Goal: Task Accomplishment & Management: Use online tool/utility

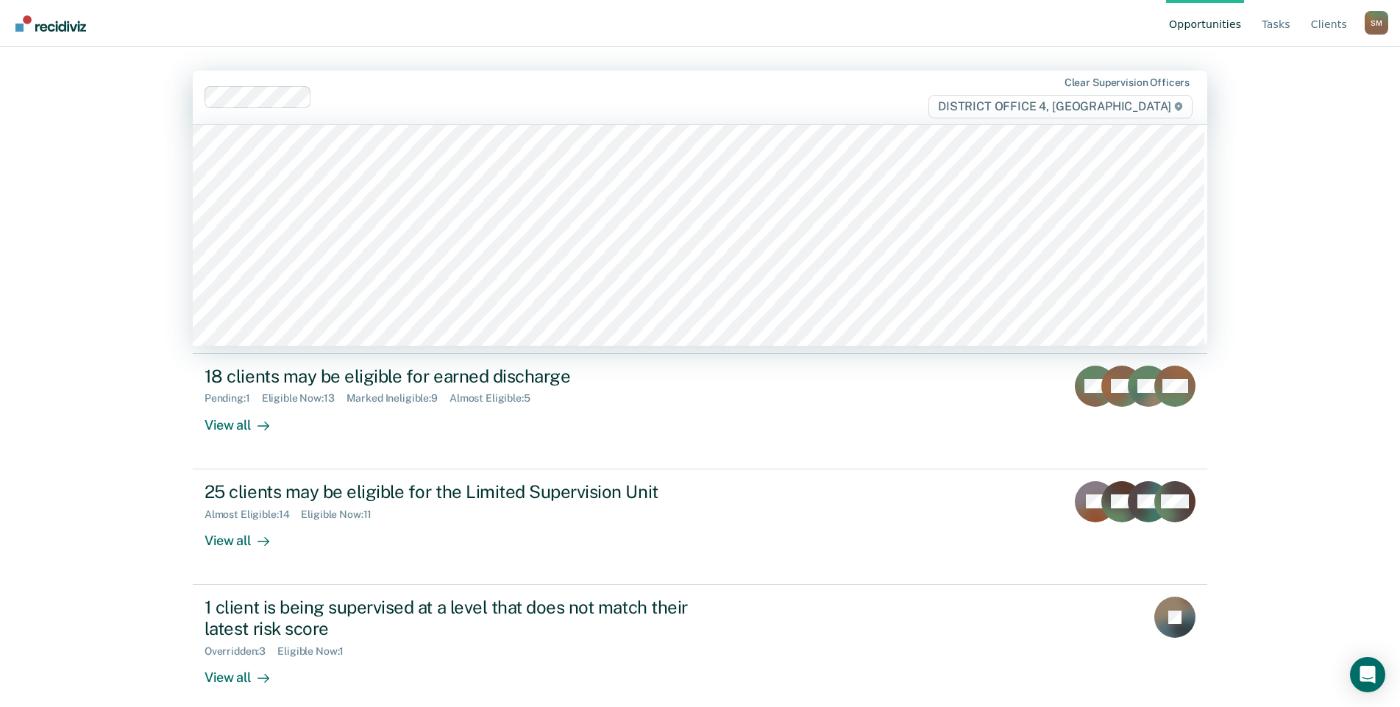
scroll to position [809, 0]
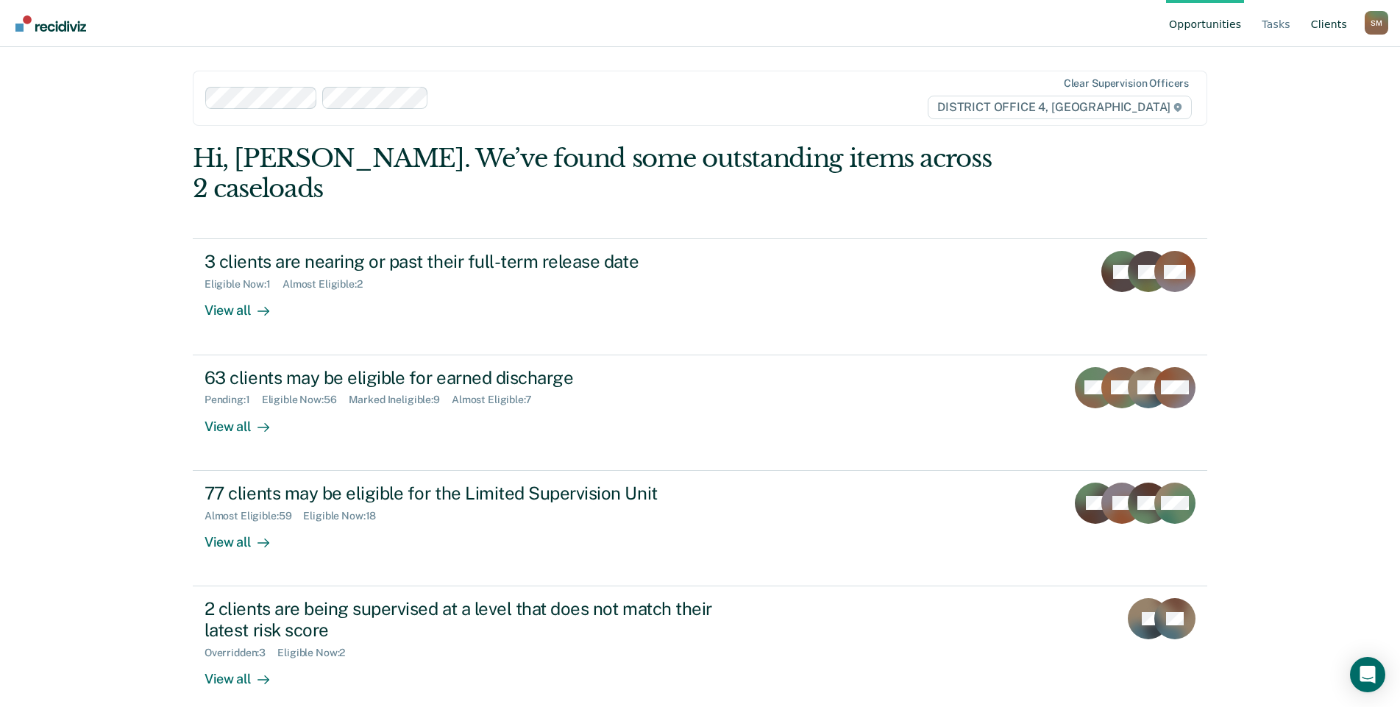
click at [1327, 24] on link "Client s" at bounding box center [1329, 23] width 42 height 47
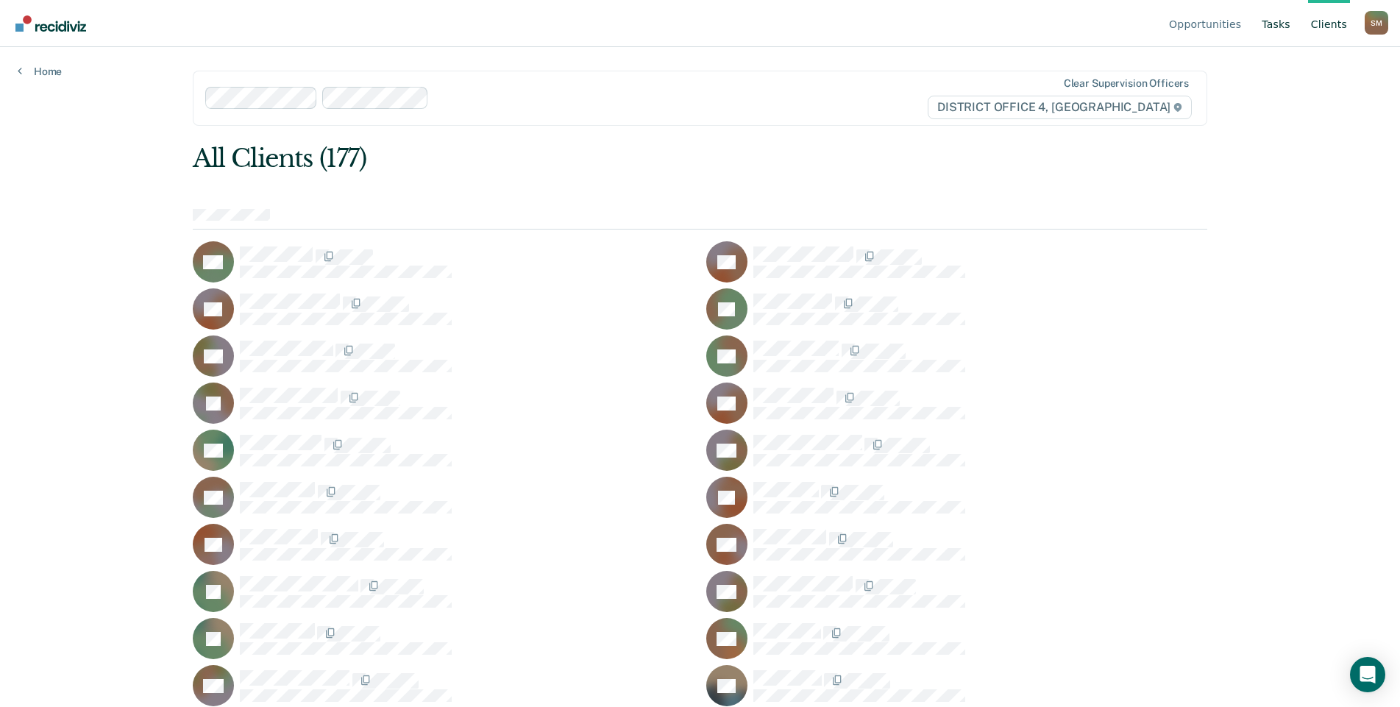
click at [1283, 23] on link "Tasks" at bounding box center [1276, 23] width 35 height 47
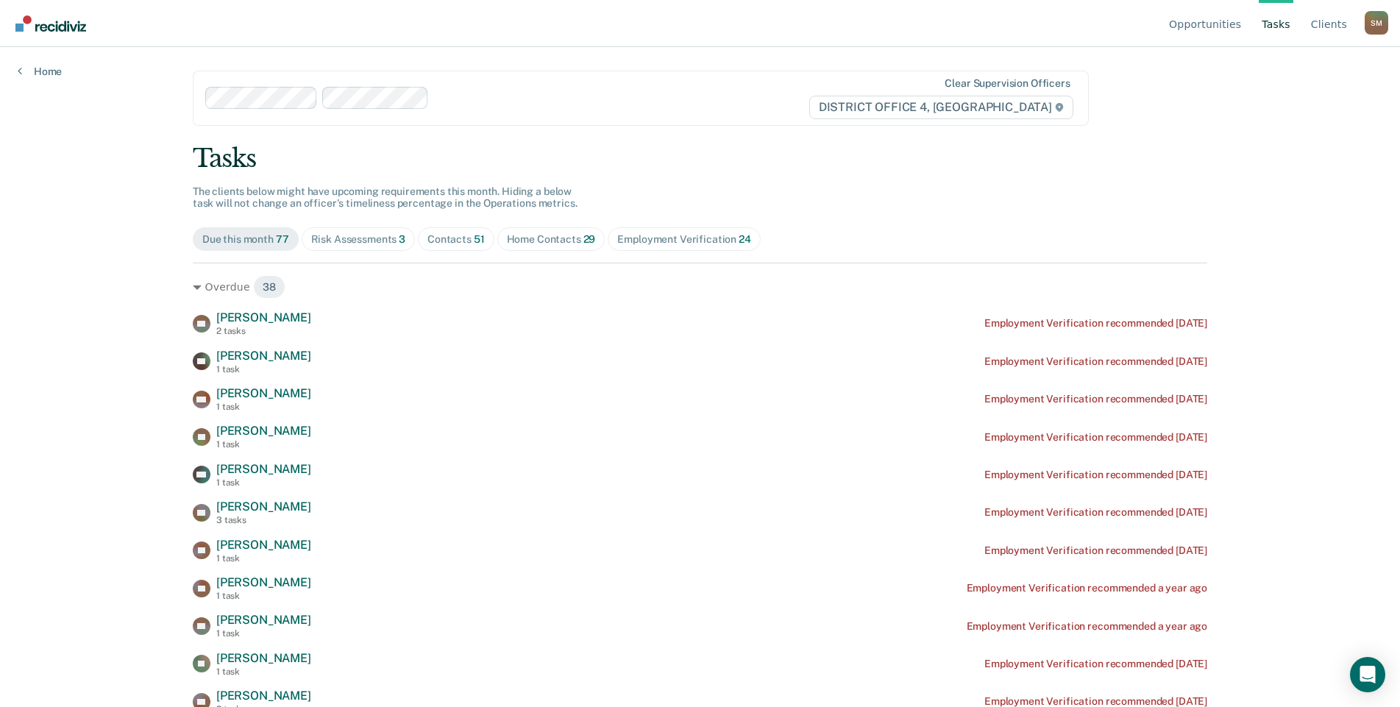
click at [553, 238] on div "Home Contacts 29" at bounding box center [551, 239] width 89 height 13
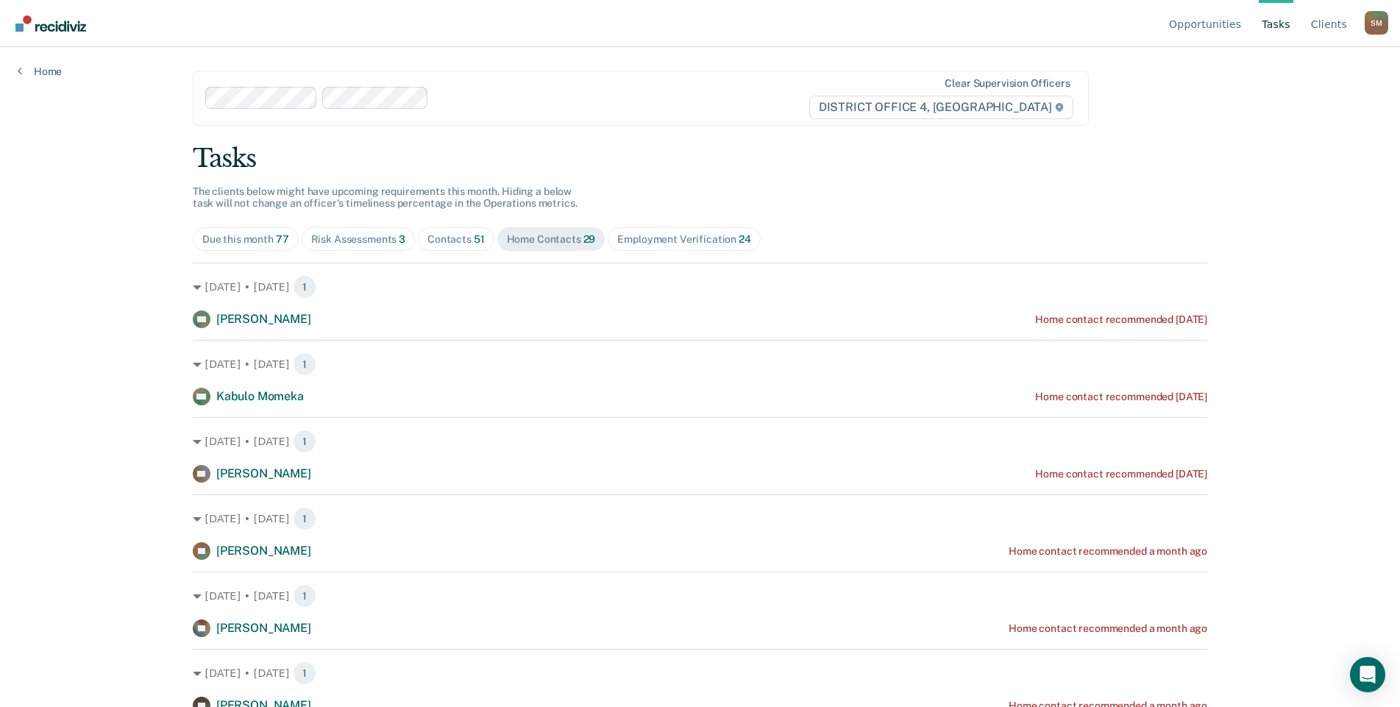
click at [446, 242] on div "Contacts 51" at bounding box center [456, 239] width 57 height 13
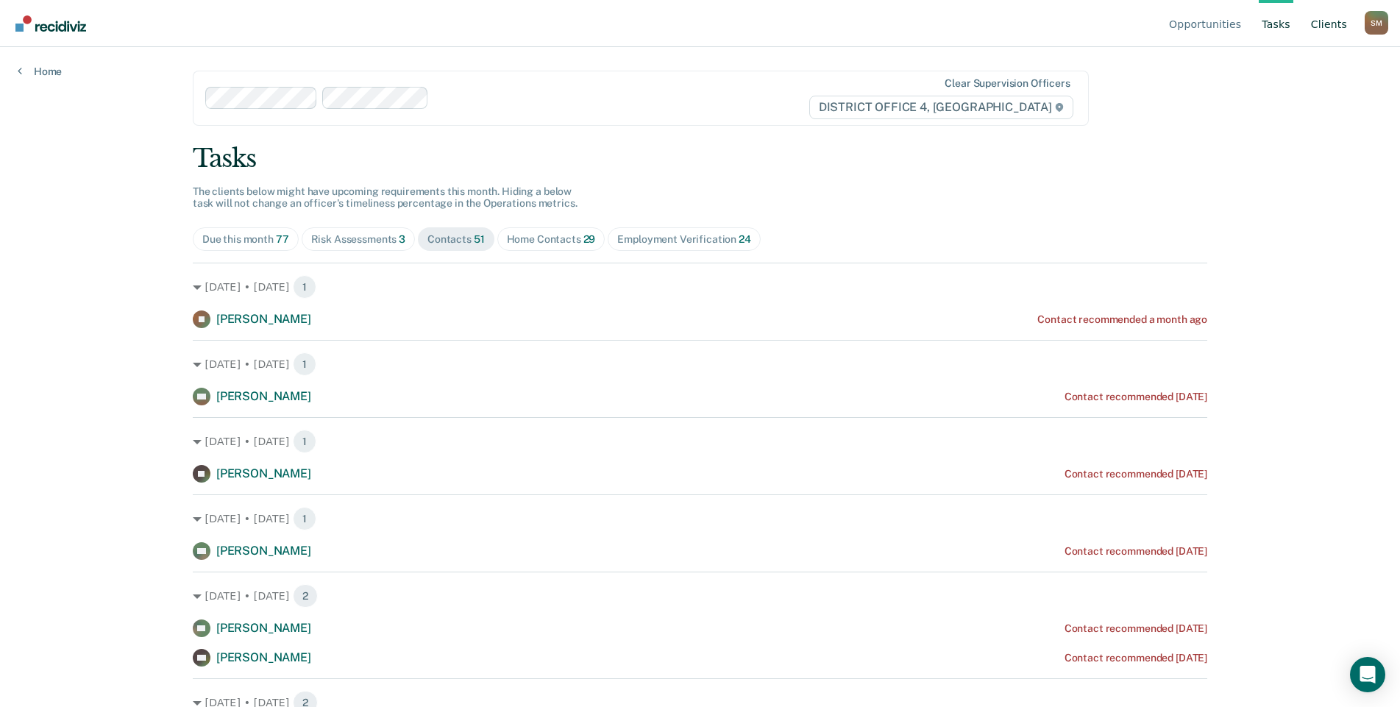
click at [1331, 29] on link "Client s" at bounding box center [1329, 23] width 42 height 47
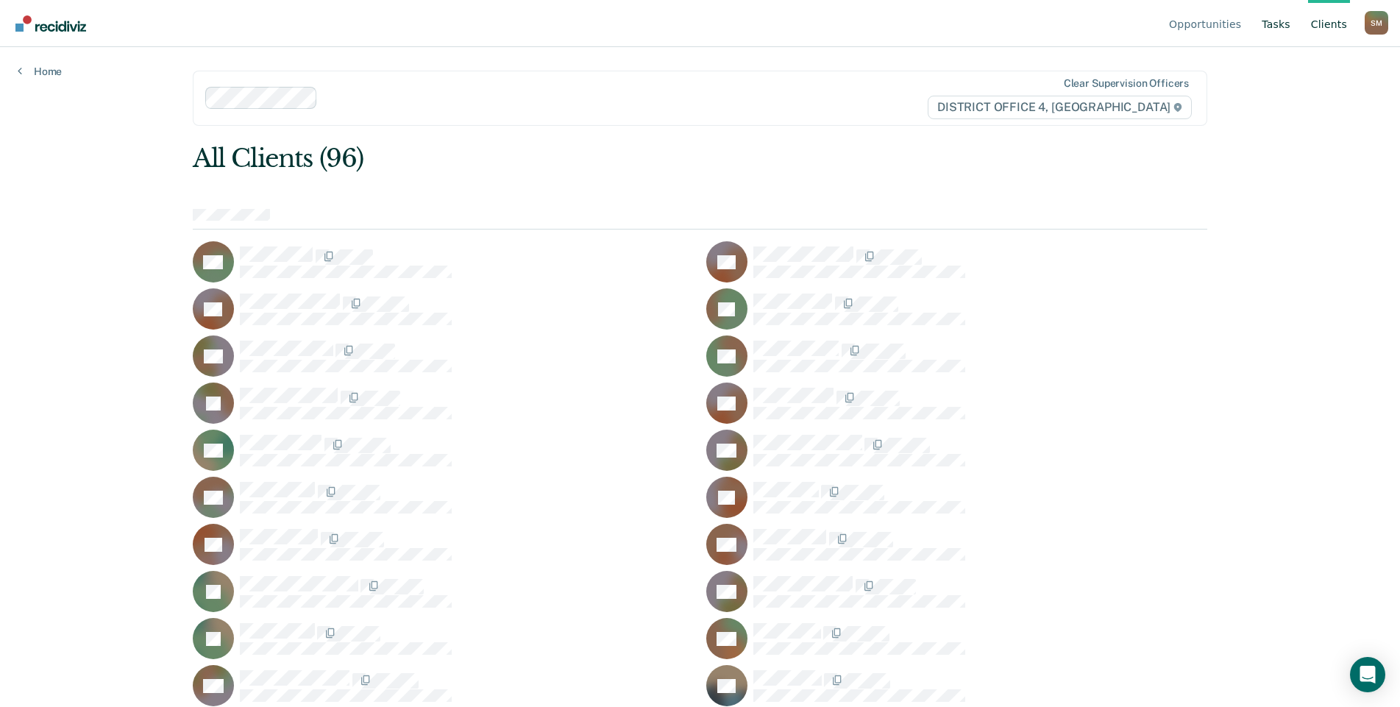
click at [1281, 29] on link "Tasks" at bounding box center [1276, 23] width 35 height 47
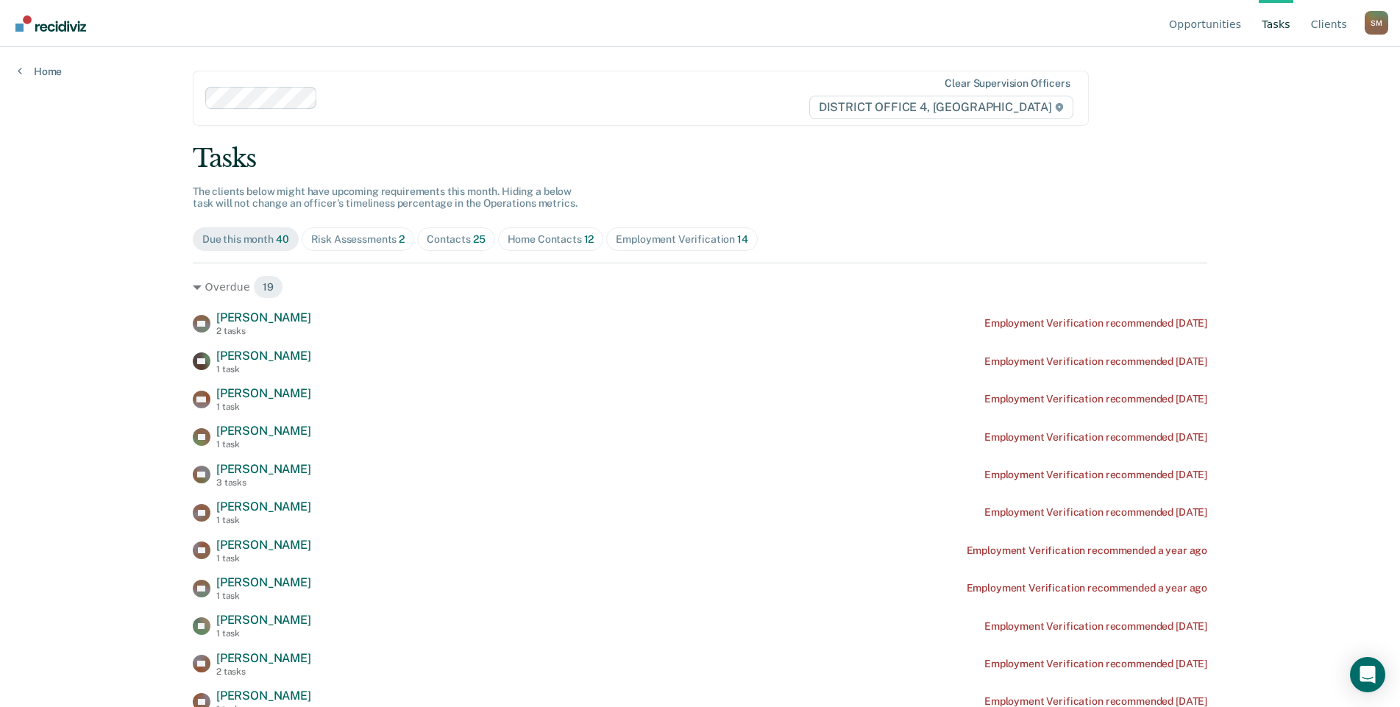
click at [545, 241] on div "Home Contacts 12" at bounding box center [551, 239] width 87 height 13
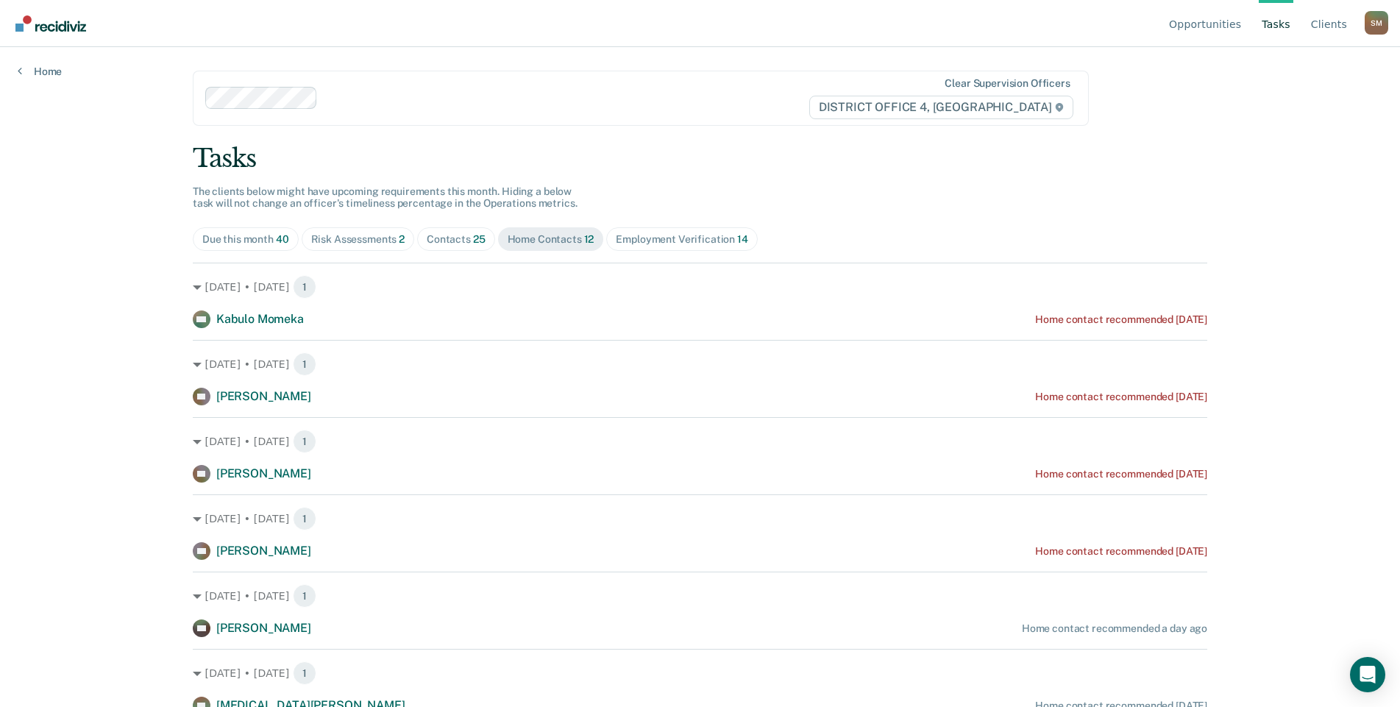
click at [455, 238] on div "Contacts 25" at bounding box center [456, 239] width 59 height 13
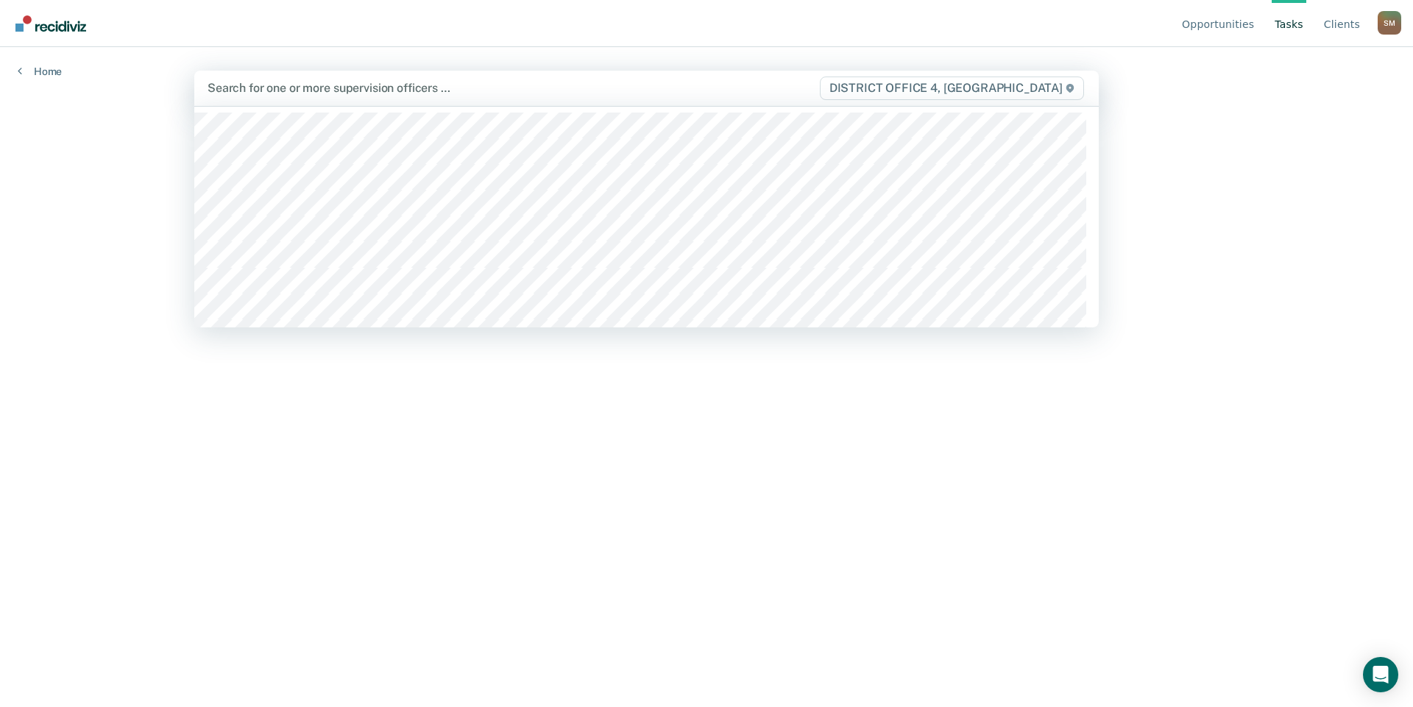
click at [426, 82] on div at bounding box center [512, 87] width 611 height 17
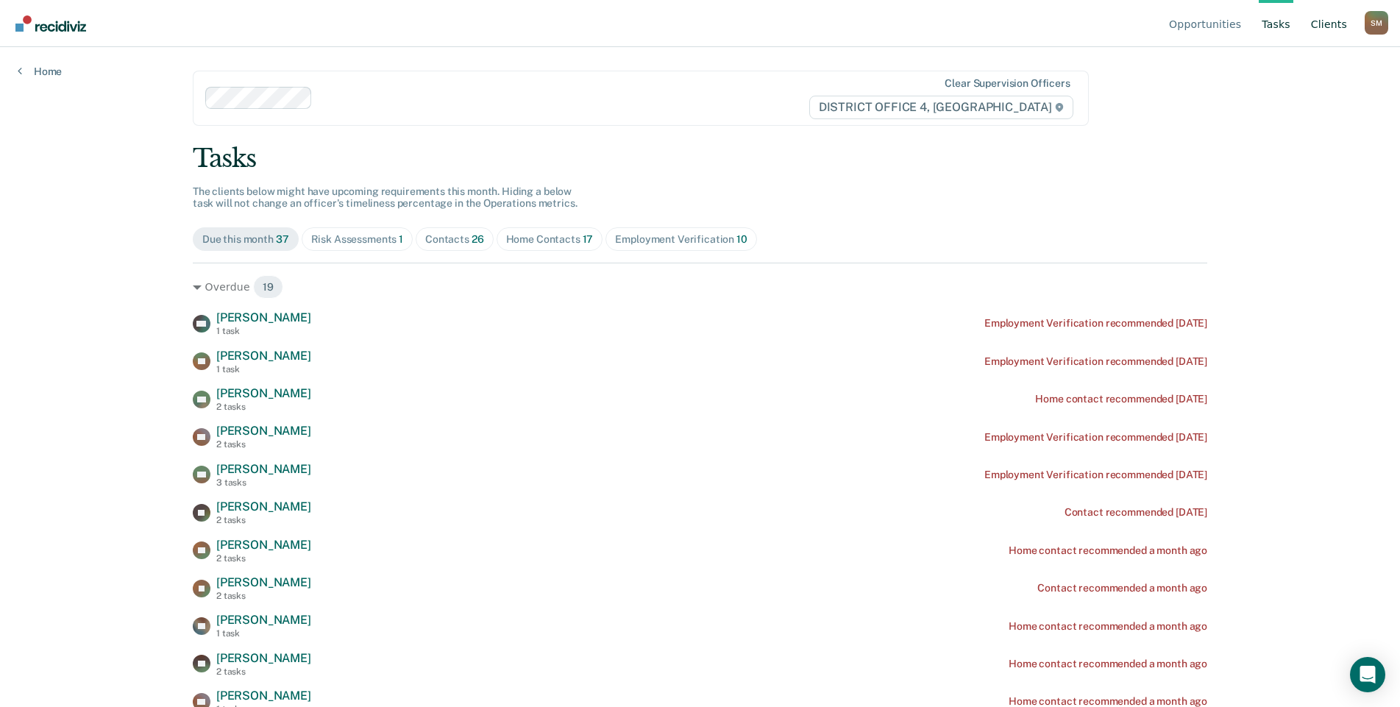
click at [1331, 26] on link "Client s" at bounding box center [1329, 23] width 42 height 47
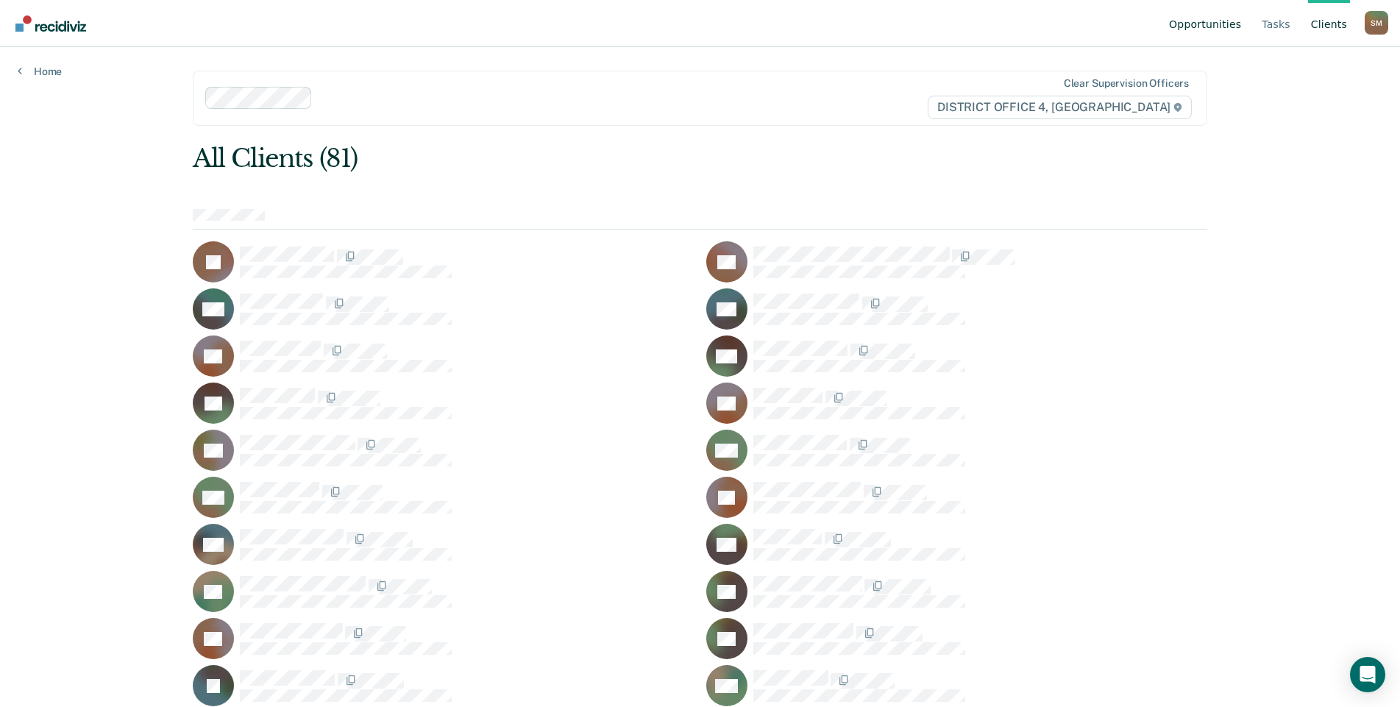
click at [1209, 25] on link "Opportunities" at bounding box center [1205, 23] width 78 height 47
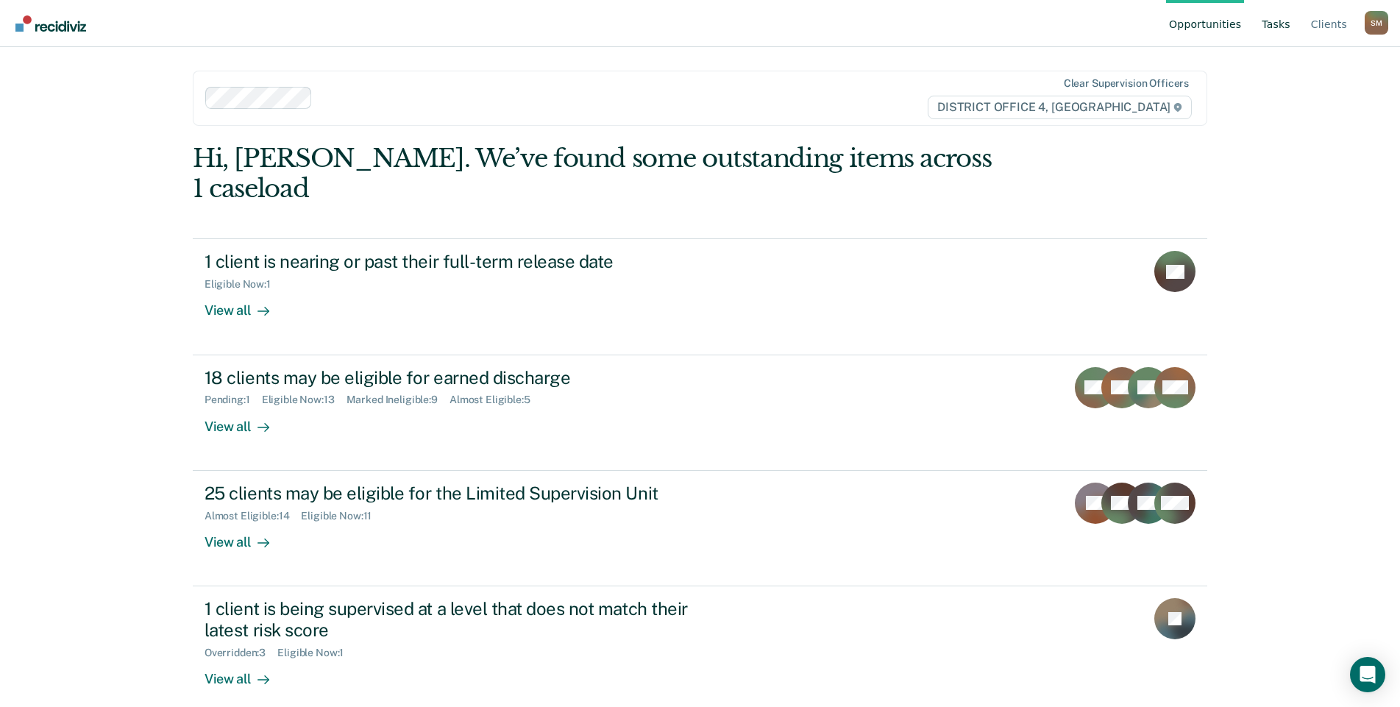
click at [1282, 23] on link "Tasks" at bounding box center [1276, 23] width 35 height 47
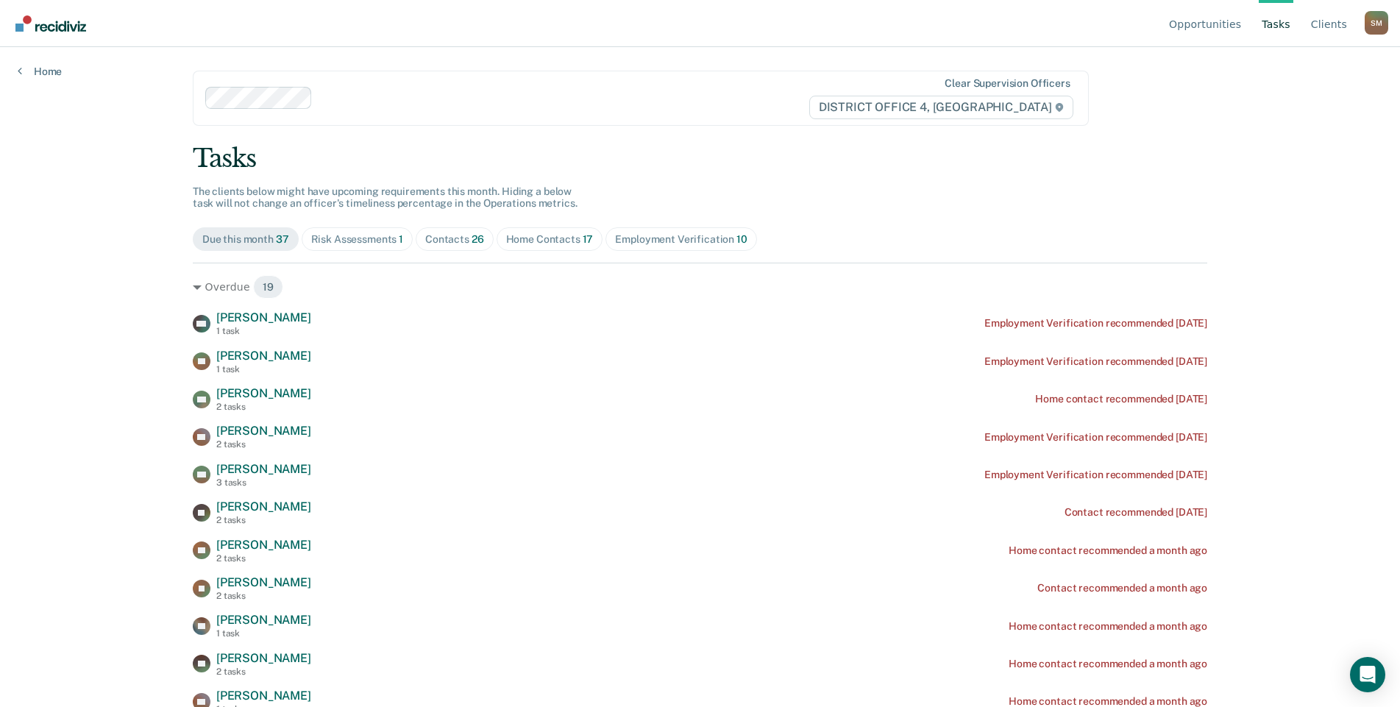
click at [540, 238] on div "Home Contacts 17" at bounding box center [550, 239] width 88 height 13
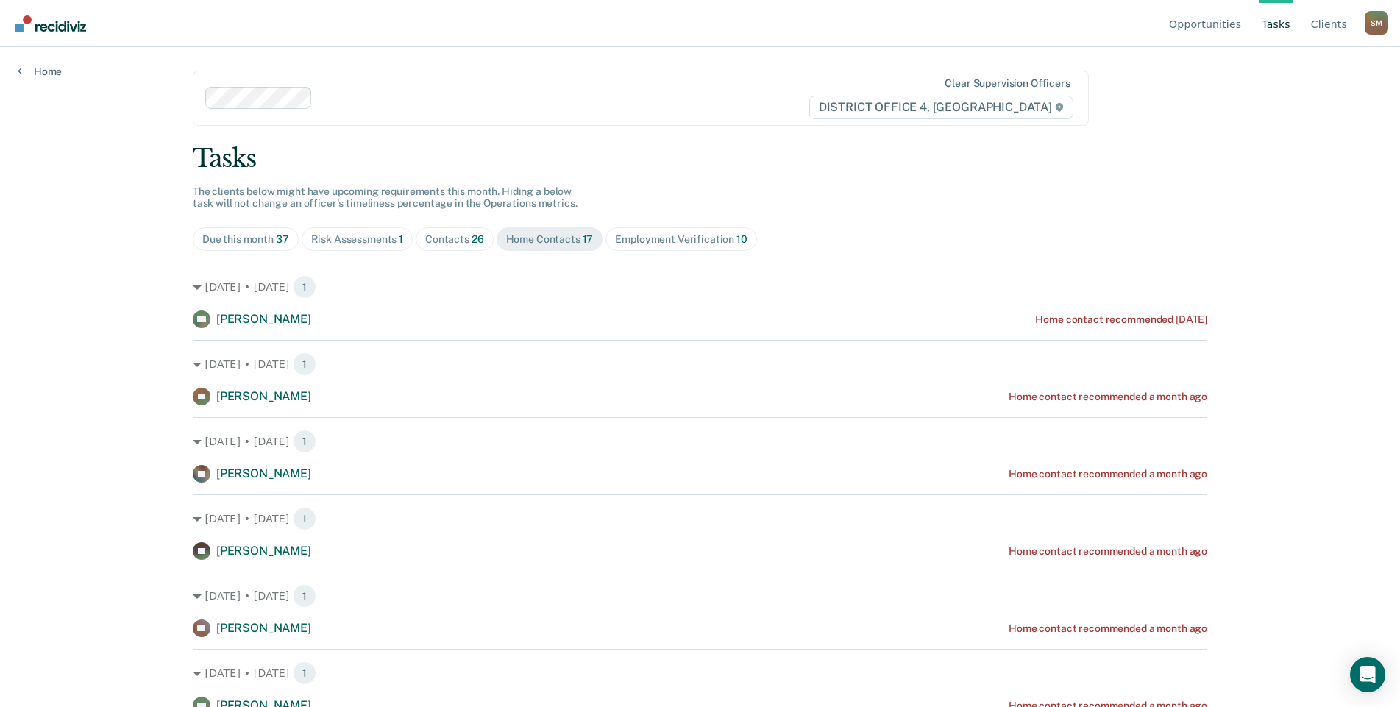
click at [684, 234] on div "Employment Verification 10" at bounding box center [681, 239] width 132 height 13
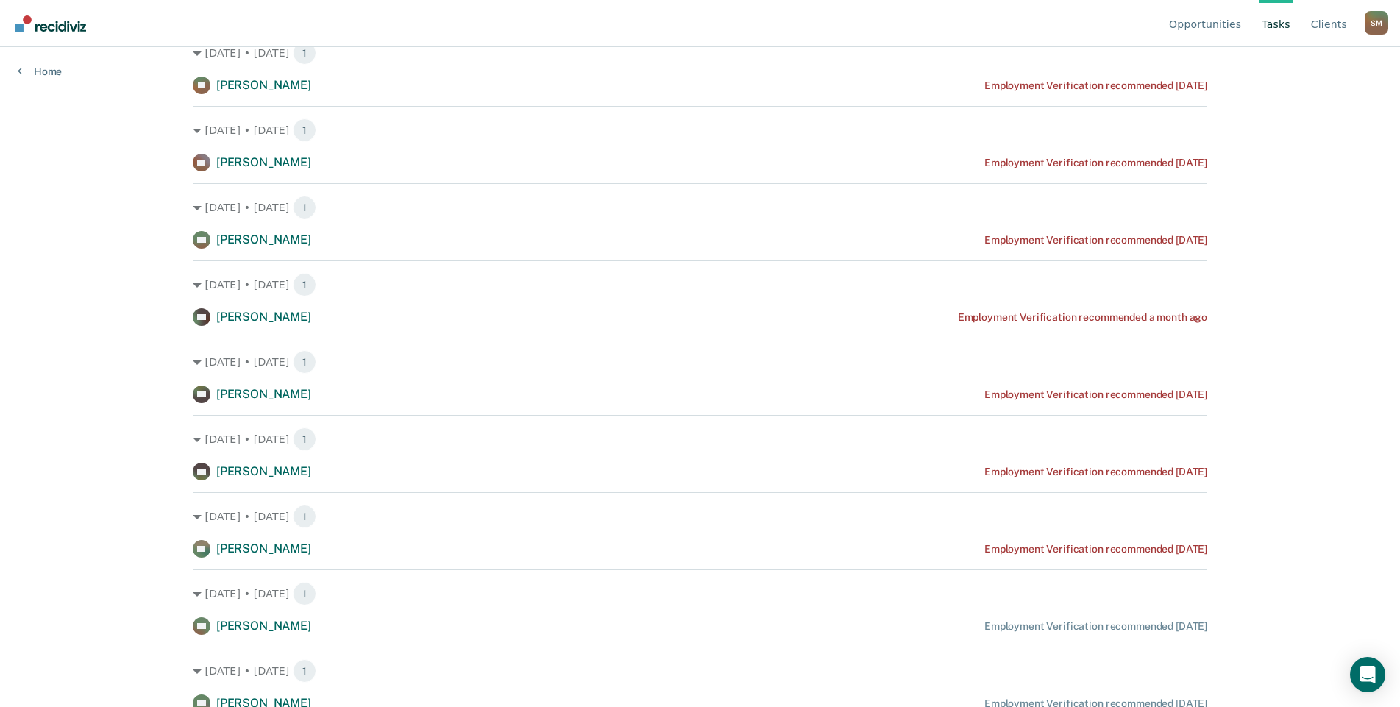
scroll to position [316, 0]
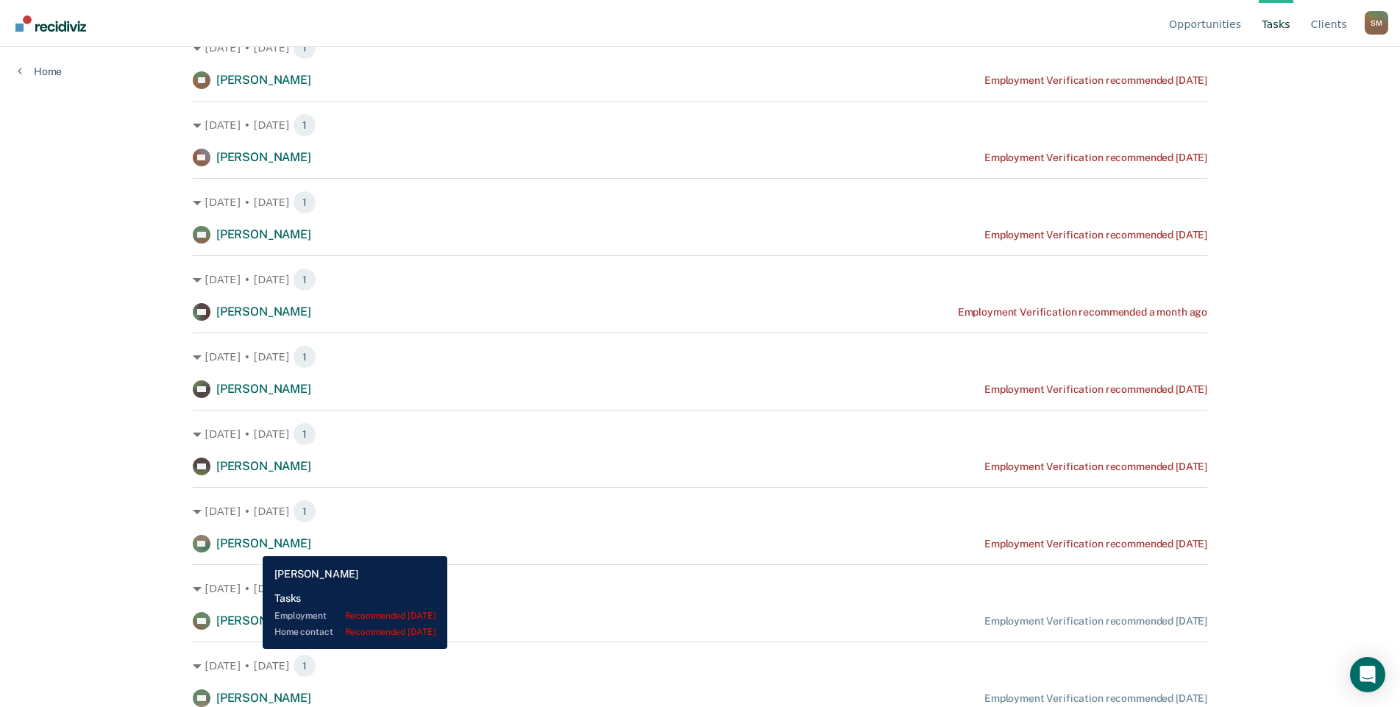
click at [252, 545] on span "[PERSON_NAME]" at bounding box center [263, 543] width 95 height 14
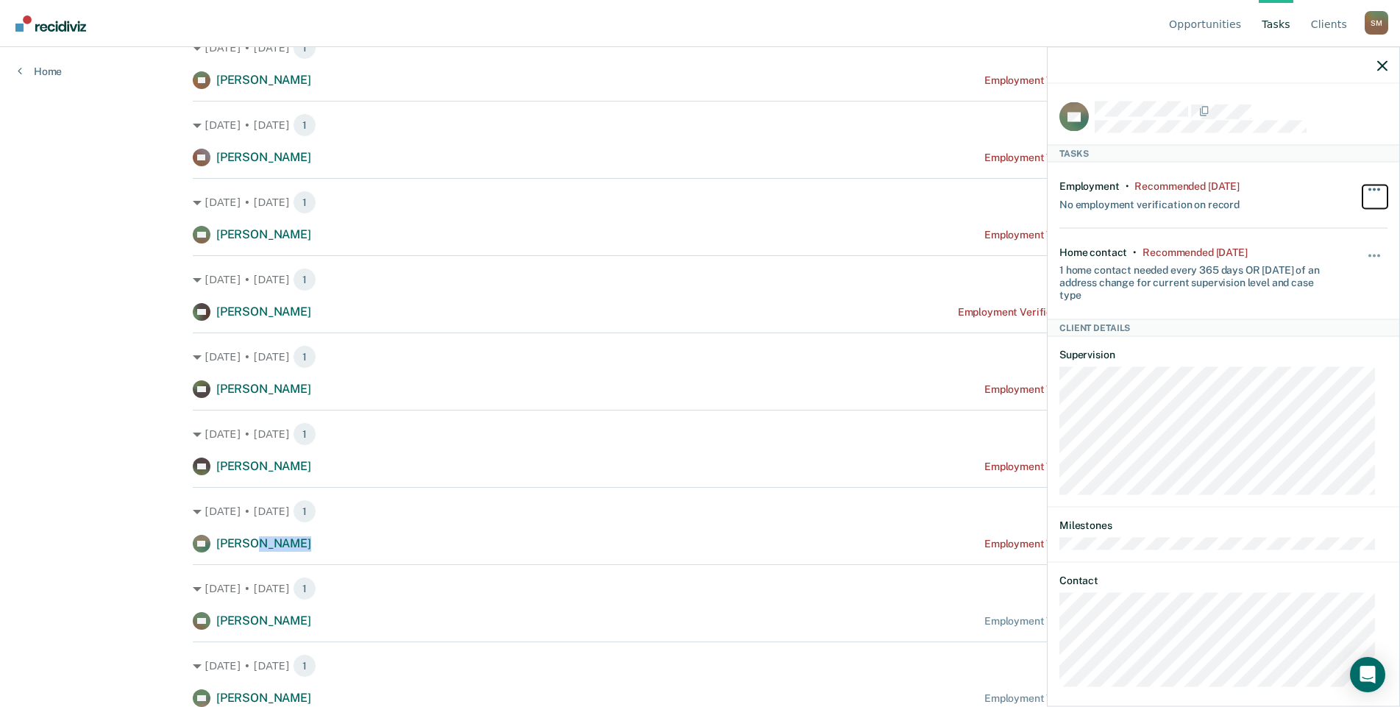
click at [1366, 194] on button "button" at bounding box center [1375, 197] width 25 height 24
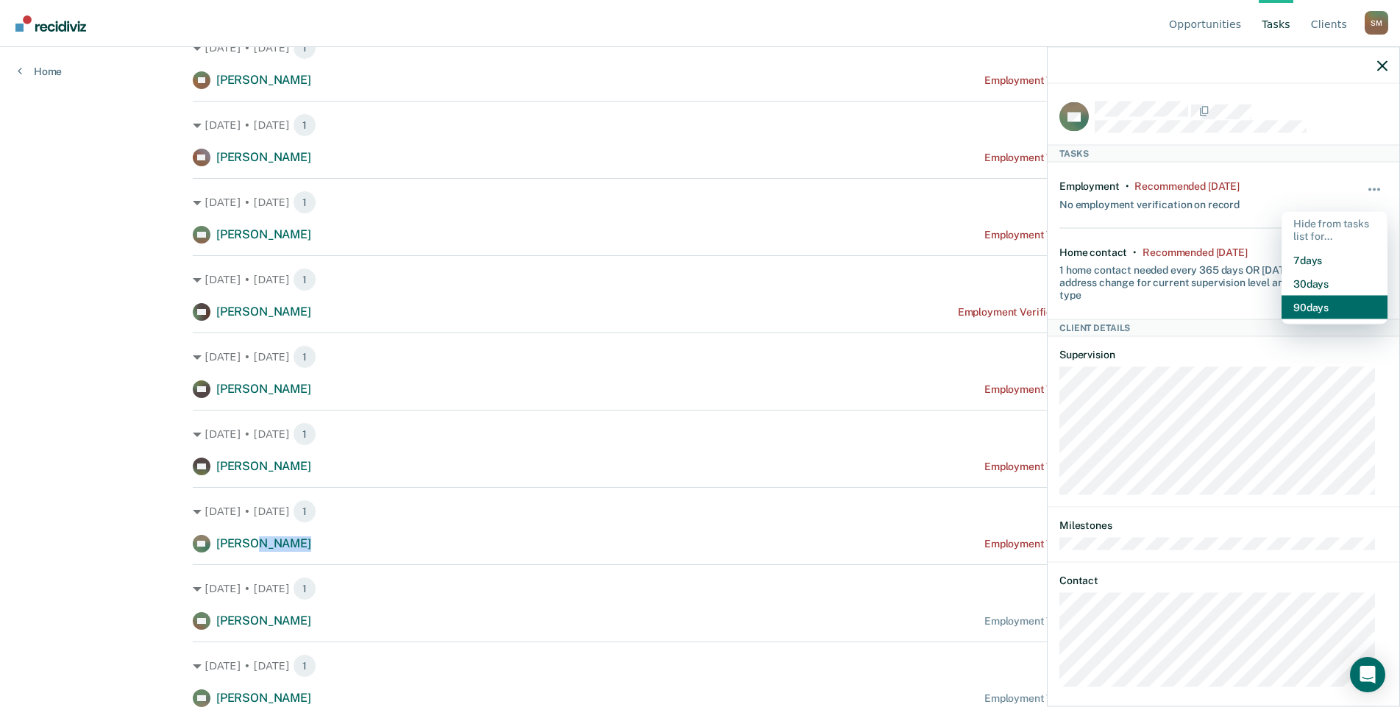
click at [1306, 305] on button "90 days" at bounding box center [1335, 307] width 106 height 24
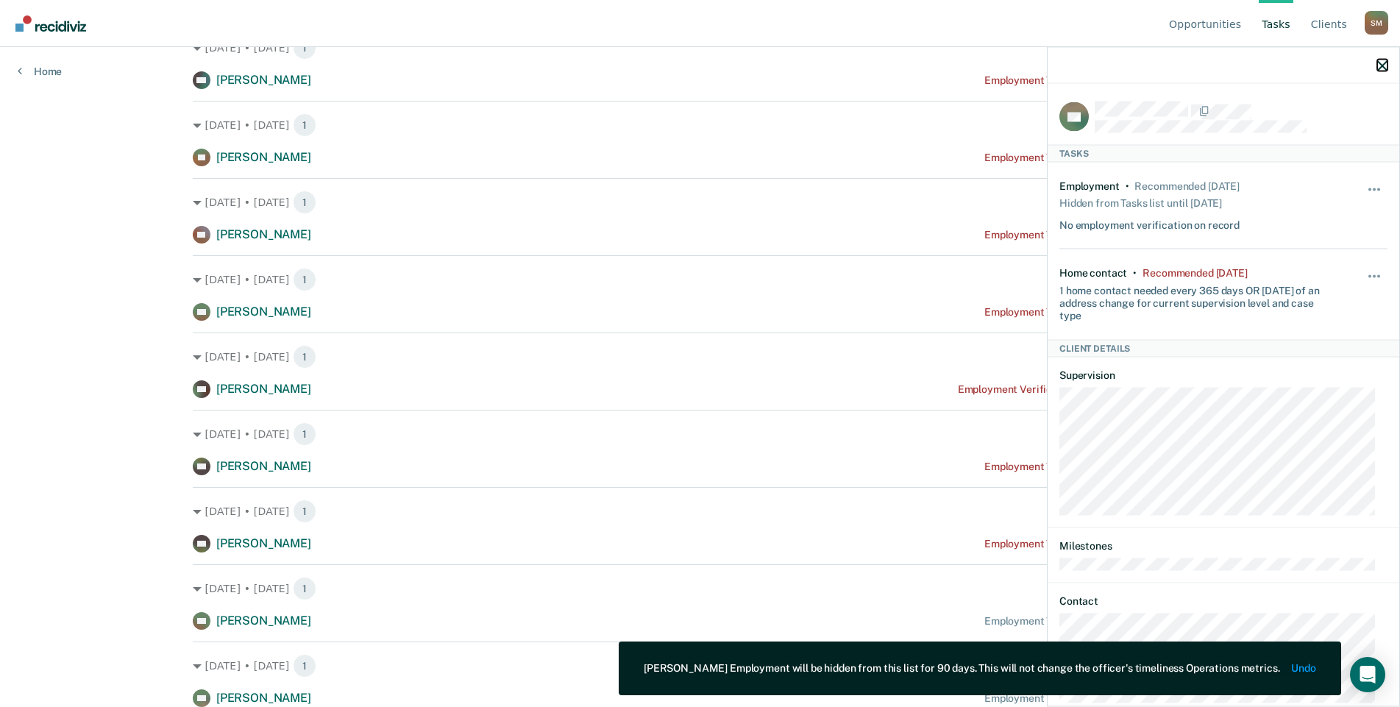
click at [1386, 65] on icon "button" at bounding box center [1382, 65] width 10 height 10
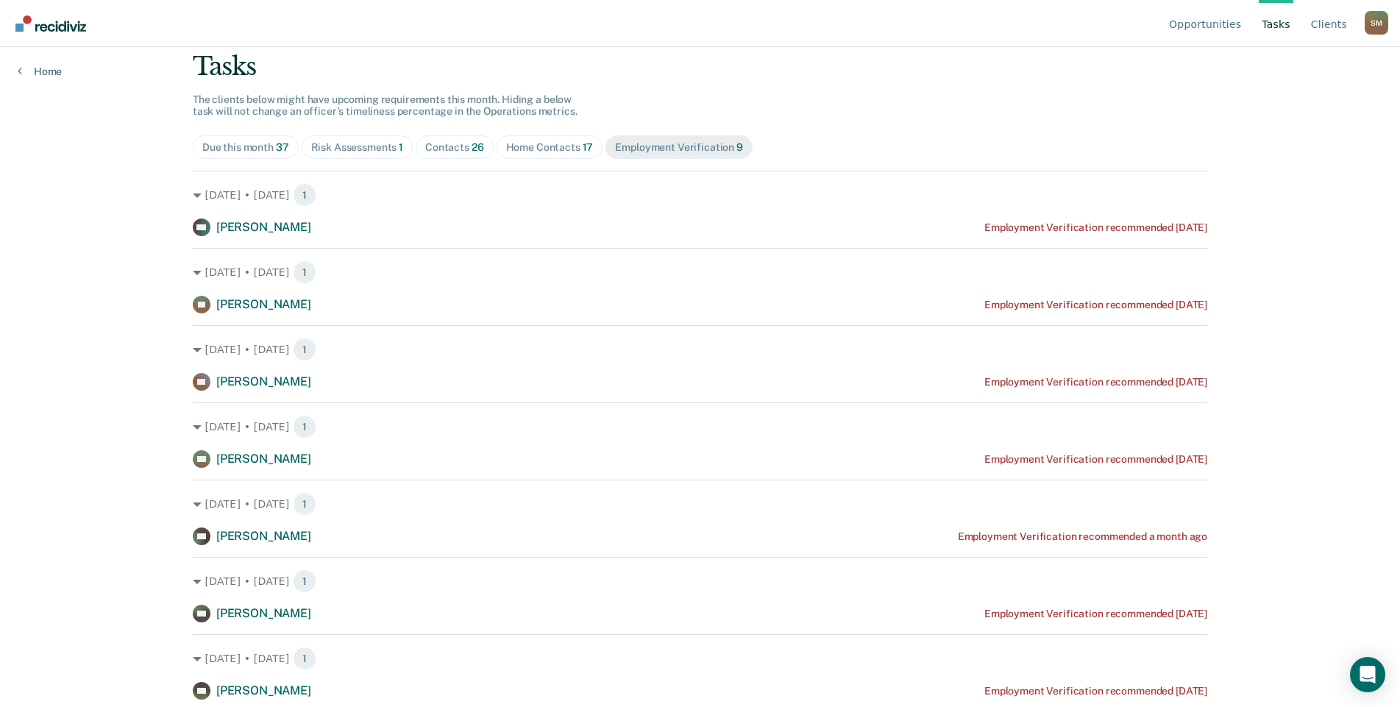
scroll to position [0, 0]
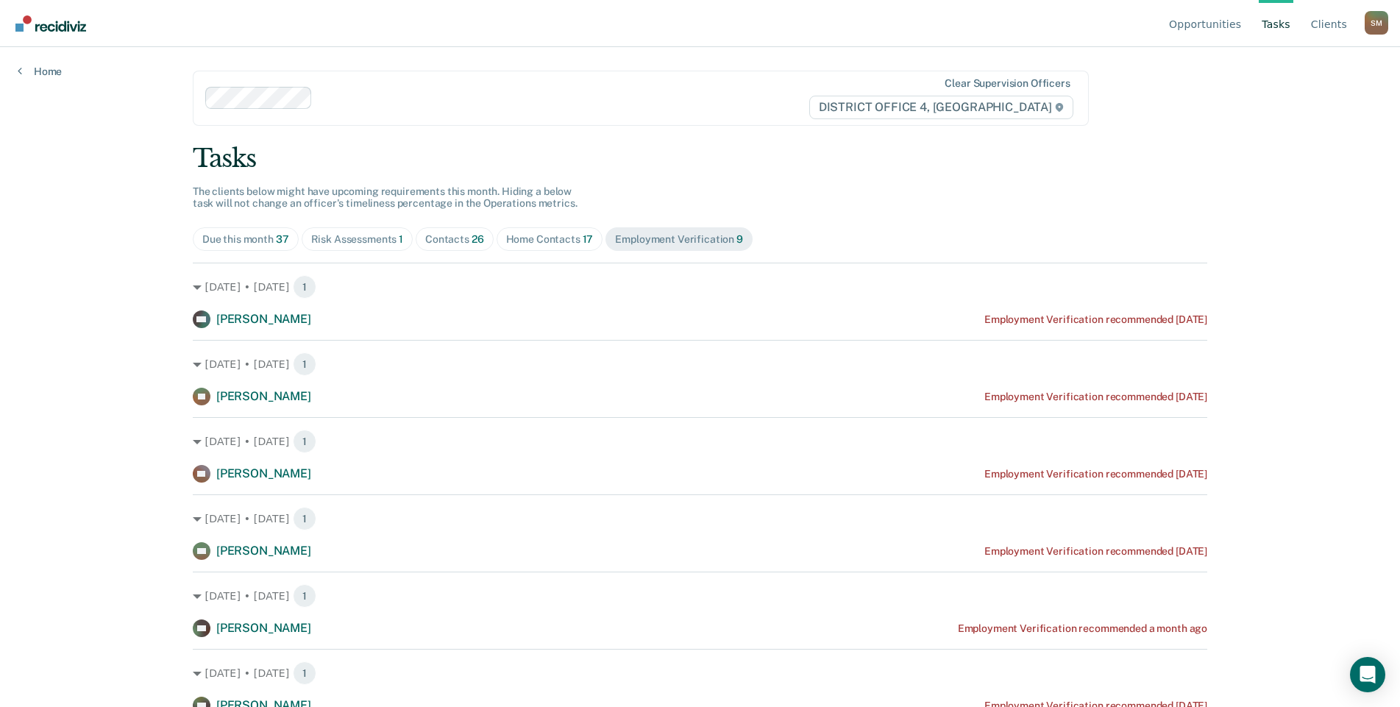
click at [541, 242] on div "Home Contacts 17" at bounding box center [550, 239] width 88 height 13
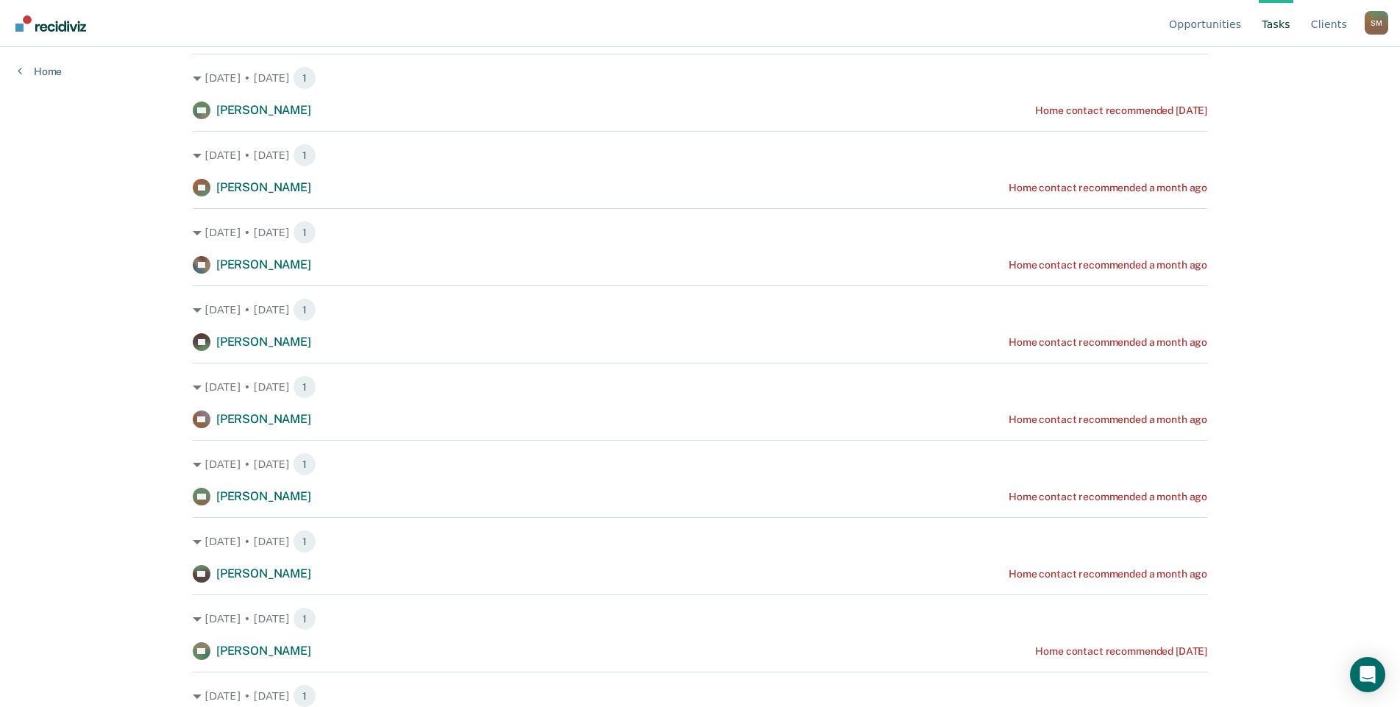
scroll to position [99, 0]
